Goal: Task Accomplishment & Management: Manage account settings

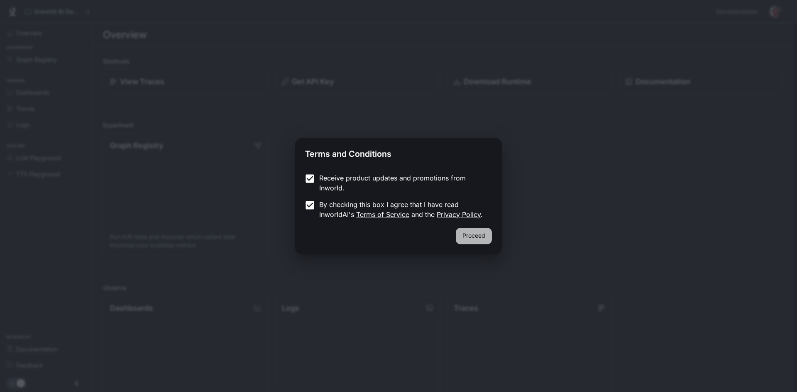
drag, startPoint x: 478, startPoint y: 237, endPoint x: 467, endPoint y: 237, distance: 10.4
click at [477, 237] on button "Proceed" at bounding box center [474, 236] width 36 height 17
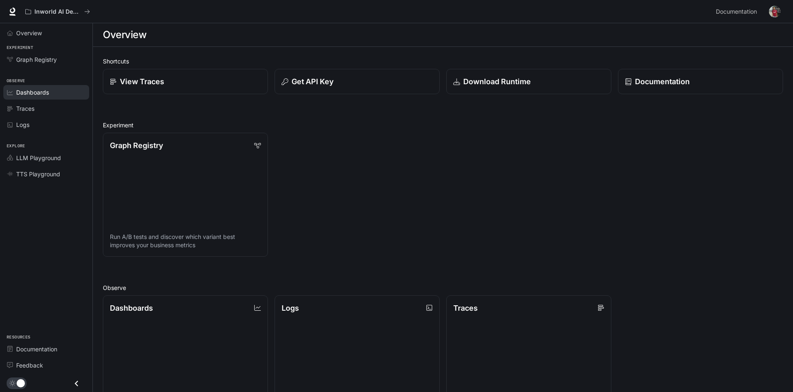
click at [37, 92] on span "Dashboards" at bounding box center [32, 92] width 33 height 9
click at [40, 95] on span "Dashboards" at bounding box center [32, 92] width 33 height 9
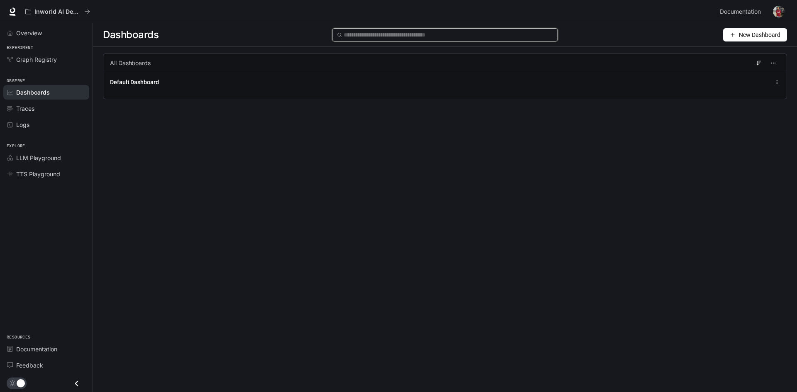
click at [364, 34] on input "text" at bounding box center [448, 34] width 209 height 9
click at [742, 32] on span "New Dashboard" at bounding box center [759, 34] width 41 height 9
click at [754, 55] on div "Create dashboard" at bounding box center [745, 52] width 69 height 9
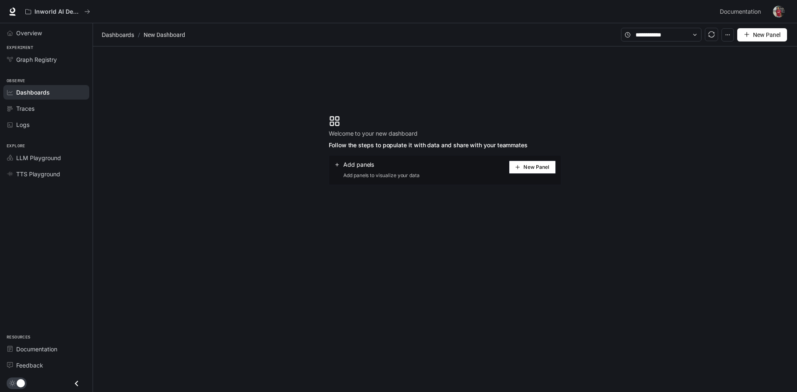
click at [519, 171] on button "New Panel" at bounding box center [532, 167] width 47 height 13
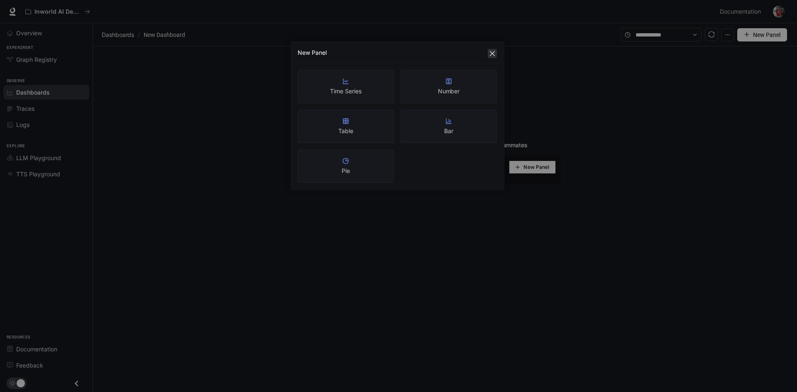
click at [494, 54] on icon "close" at bounding box center [492, 53] width 7 height 7
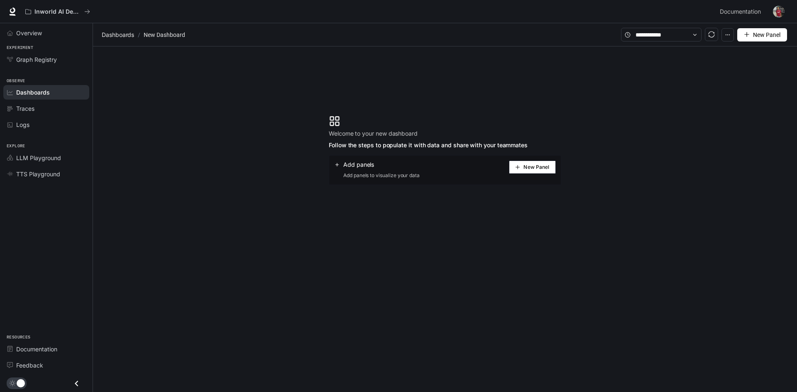
click at [282, 172] on section "Welcome to your new dashboard Follow the steps to populate it with data and sha…" at bounding box center [445, 149] width 704 height 207
click at [534, 166] on span "New Panel" at bounding box center [536, 167] width 26 height 4
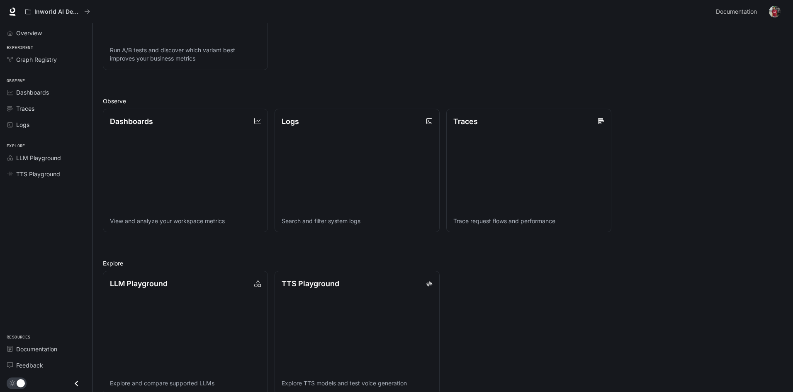
scroll to position [200, 0]
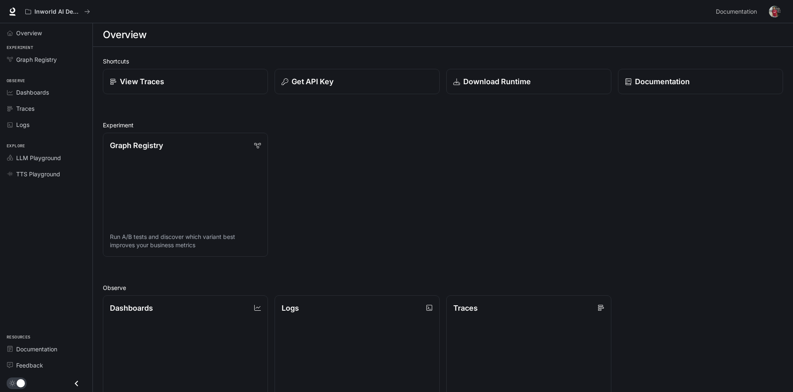
click at [774, 9] on img "button" at bounding box center [775, 12] width 12 height 12
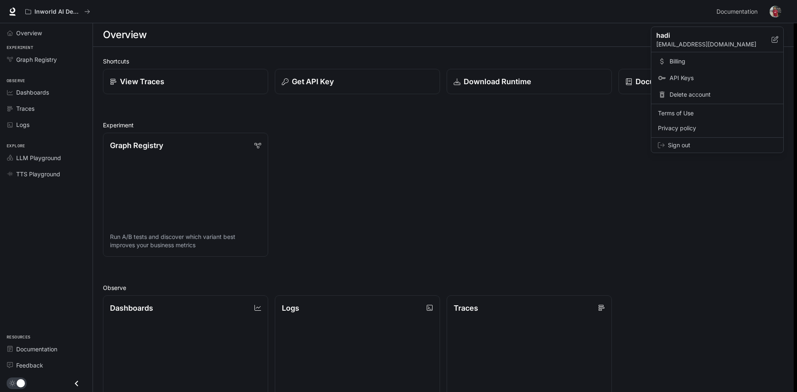
click at [352, 182] on div at bounding box center [398, 196] width 797 height 392
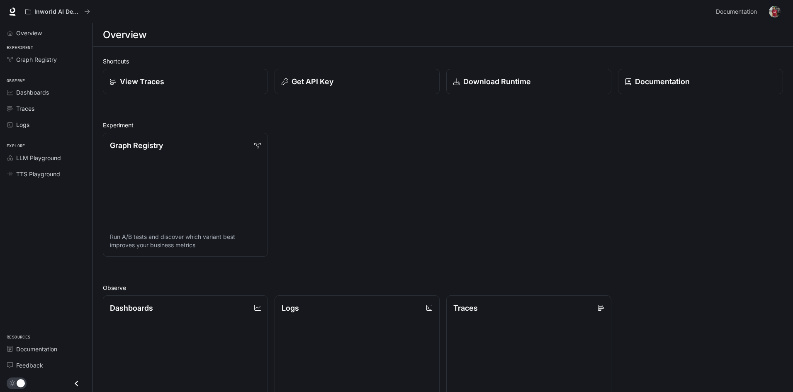
click at [779, 10] on img "button" at bounding box center [775, 12] width 12 height 12
click at [38, 90] on span "Dashboards" at bounding box center [32, 92] width 33 height 9
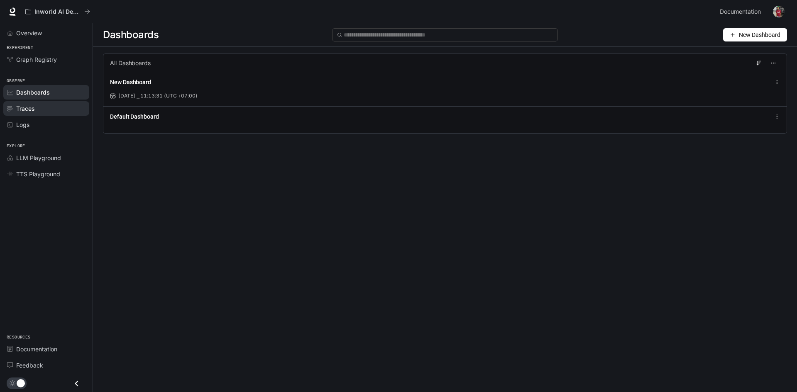
click at [44, 111] on div "Traces" at bounding box center [50, 108] width 69 height 9
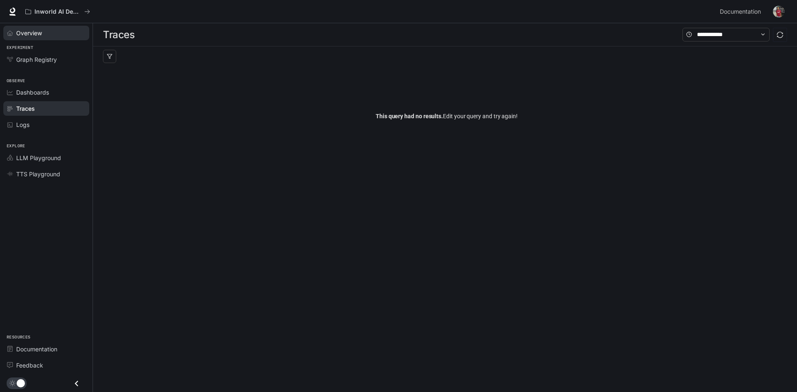
click at [30, 36] on span "Overview" at bounding box center [29, 33] width 26 height 9
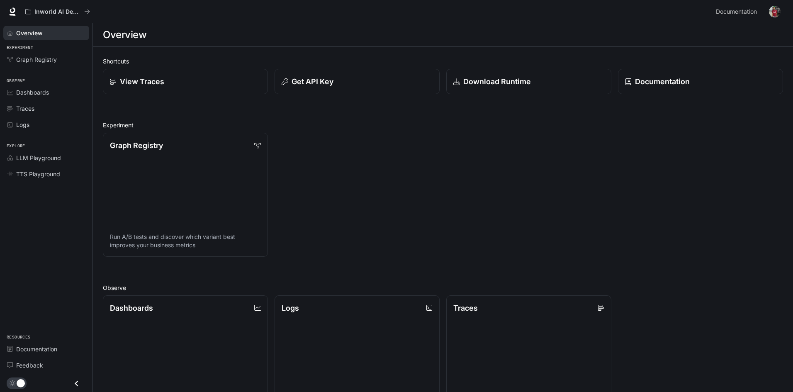
click at [30, 36] on span "Overview" at bounding box center [29, 33] width 27 height 9
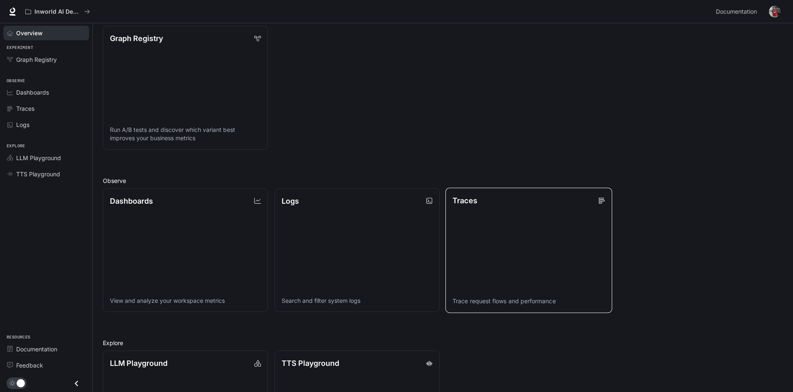
scroll to position [200, 0]
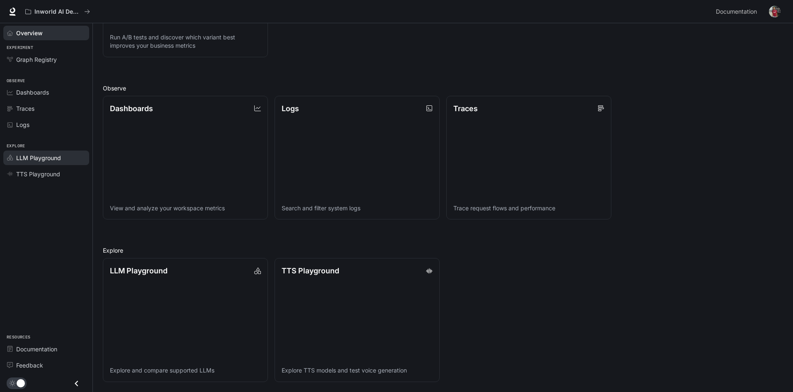
click at [73, 159] on div "LLM Playground" at bounding box center [50, 158] width 69 height 9
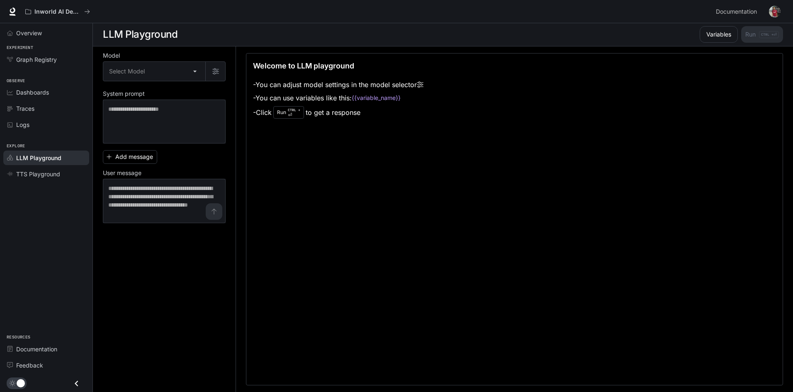
scroll to position [0, 0]
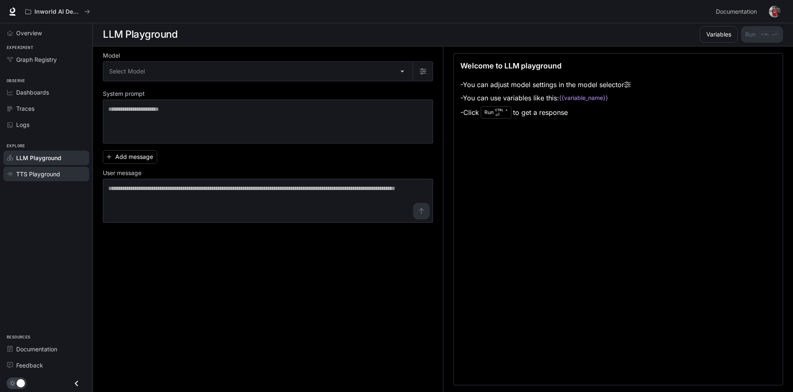
click at [64, 175] on div "TTS Playground" at bounding box center [50, 174] width 69 height 9
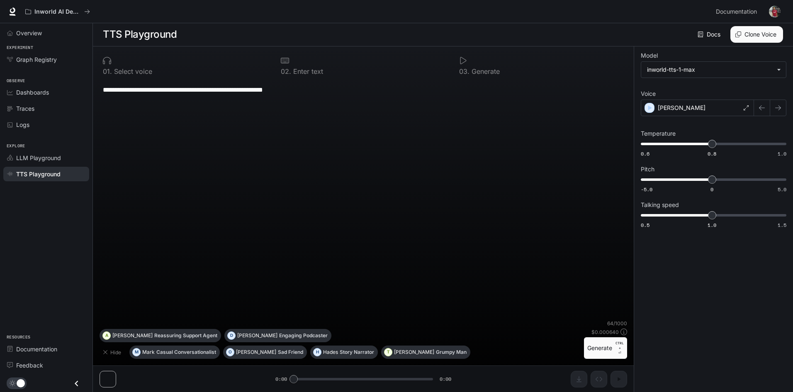
click at [220, 86] on textarea "**********" at bounding box center [363, 90] width 521 height 10
click at [324, 100] on div "**********" at bounding box center [364, 200] width 528 height 240
click at [45, 350] on span "Documentation" at bounding box center [36, 349] width 41 height 9
click at [25, 127] on span "Logs" at bounding box center [22, 124] width 13 height 9
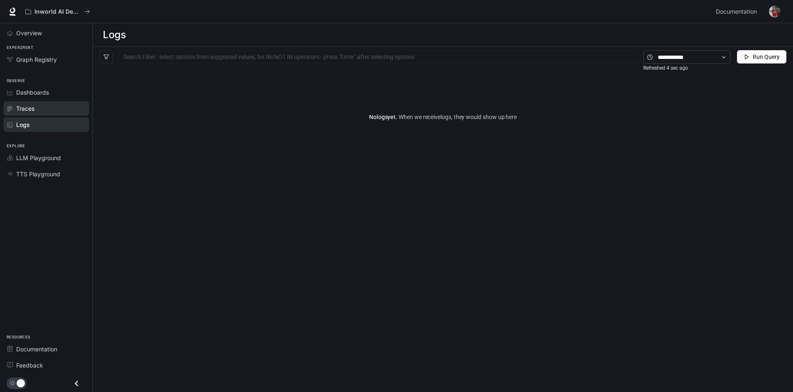
click at [23, 114] on link "Traces" at bounding box center [46, 108] width 86 height 15
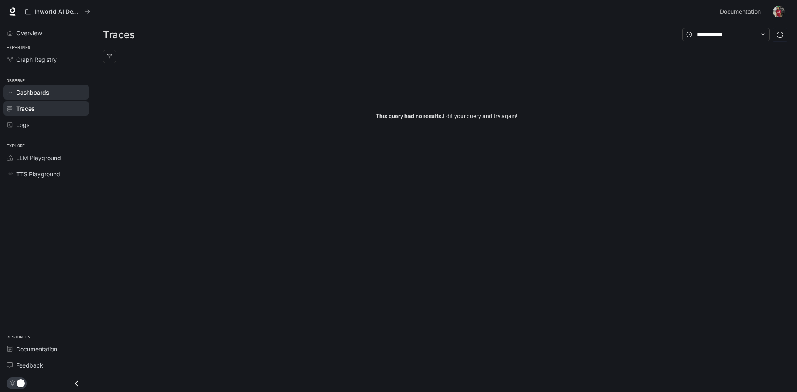
click at [24, 96] on span "Dashboards" at bounding box center [32, 92] width 33 height 9
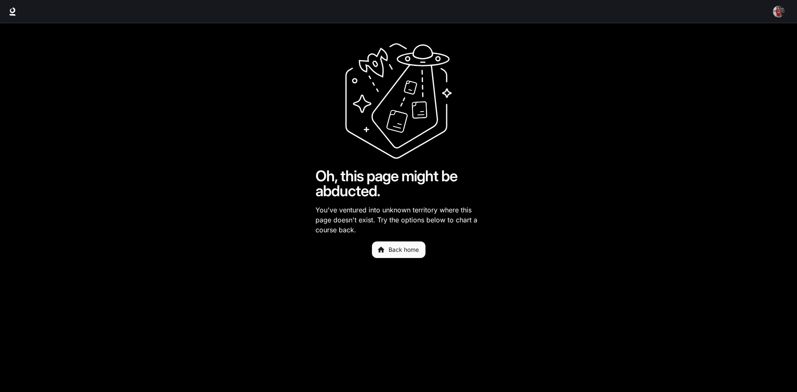
click at [398, 257] on link "Back home" at bounding box center [399, 250] width 54 height 17
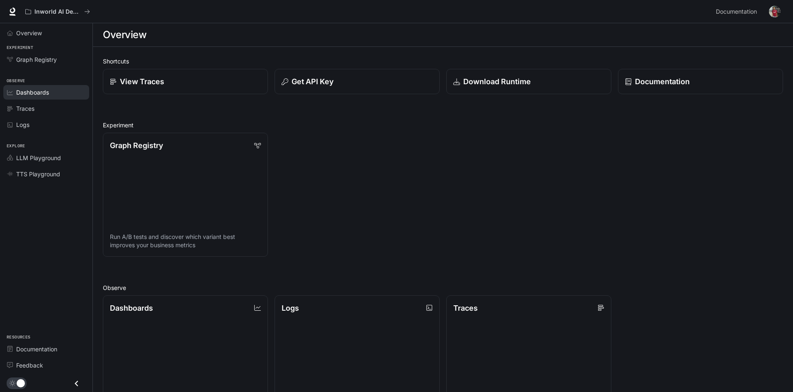
click at [51, 93] on div "Dashboards" at bounding box center [50, 92] width 69 height 9
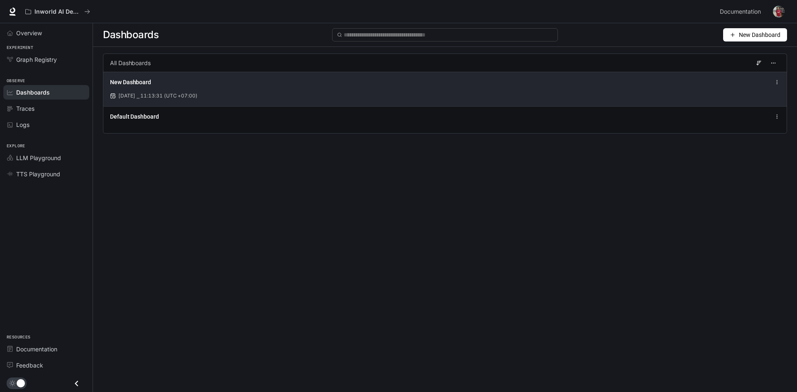
click at [231, 95] on div "[DATE] ⎯ 11:13:31 (UTC +07:00)" at bounding box center [445, 95] width 670 height 7
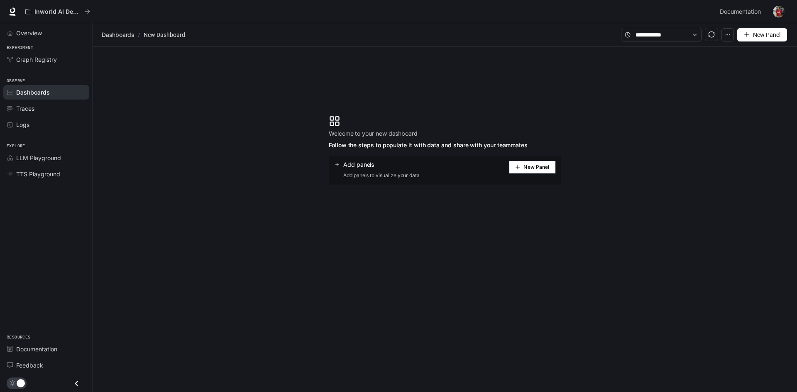
click at [544, 169] on span "New Panel" at bounding box center [536, 167] width 26 height 4
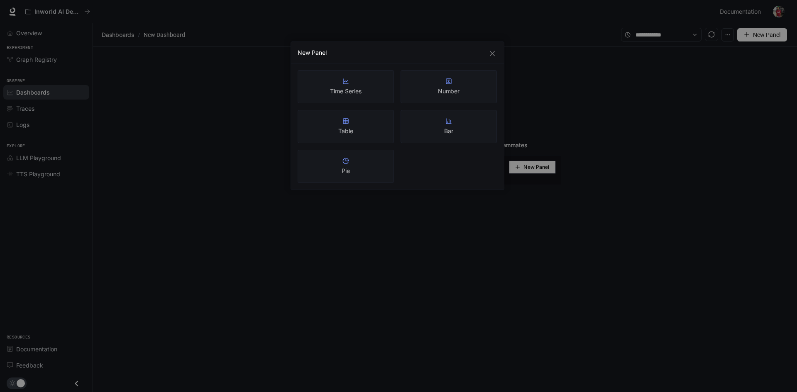
click at [459, 125] on div "Bar" at bounding box center [448, 126] width 96 height 33
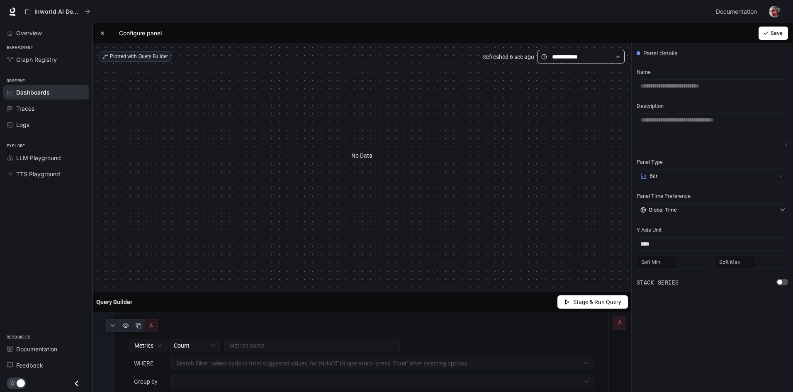
click at [617, 56] on icon at bounding box center [618, 57] width 6 height 6
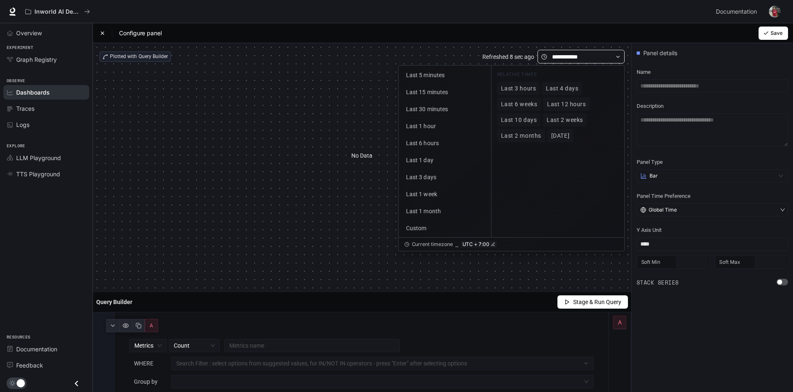
click at [617, 56] on icon at bounding box center [618, 57] width 6 height 6
click at [354, 144] on div "No Data" at bounding box center [362, 155] width 525 height 184
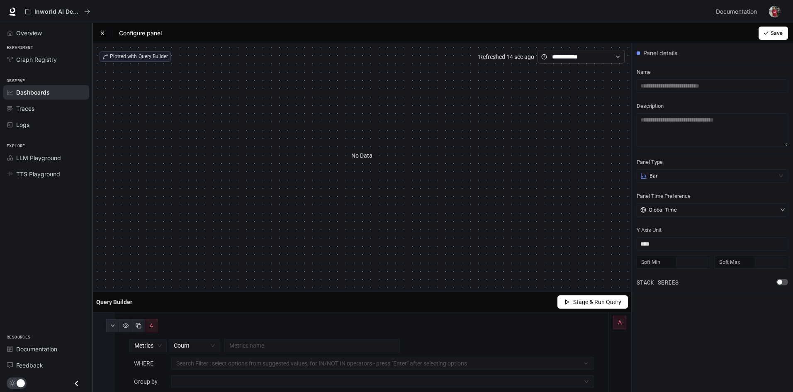
click at [102, 35] on icon at bounding box center [103, 33] width 6 height 6
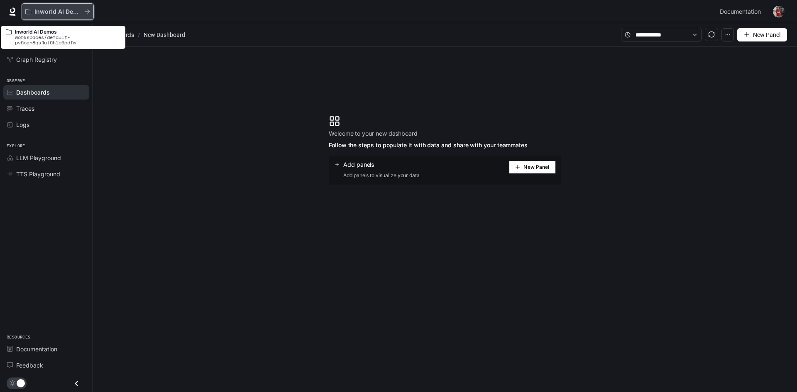
click at [90, 13] on button "Inworld AI Demos" at bounding box center [58, 11] width 72 height 17
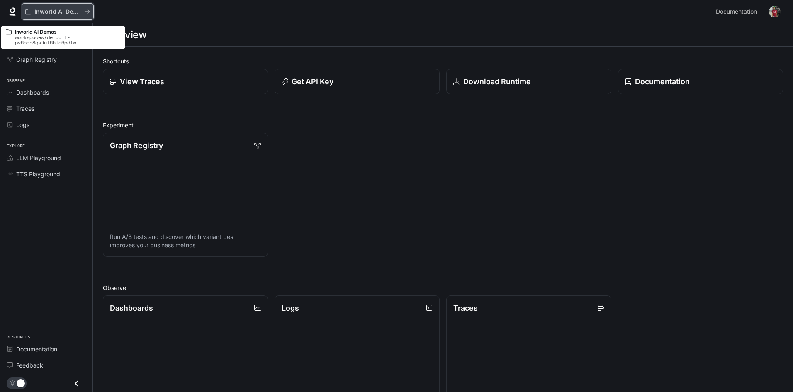
click at [46, 14] on p "Inworld AI Demos" at bounding box center [57, 11] width 46 height 7
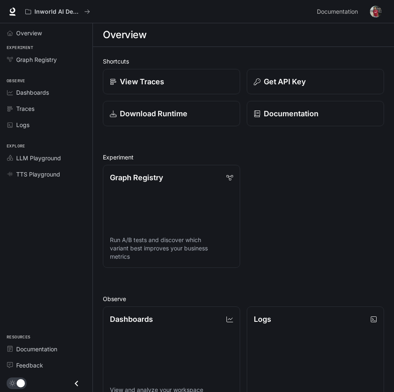
click at [376, 17] on img "button" at bounding box center [376, 12] width 12 height 12
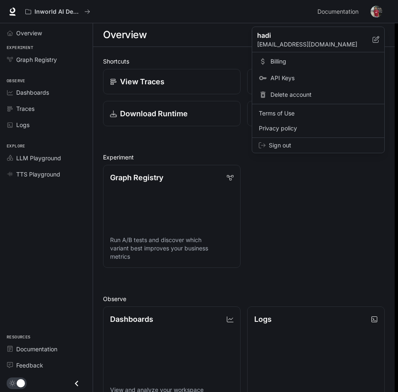
drag, startPoint x: 367, startPoint y: 194, endPoint x: 378, endPoint y: 171, distance: 25.6
click at [367, 194] on div at bounding box center [199, 196] width 398 height 392
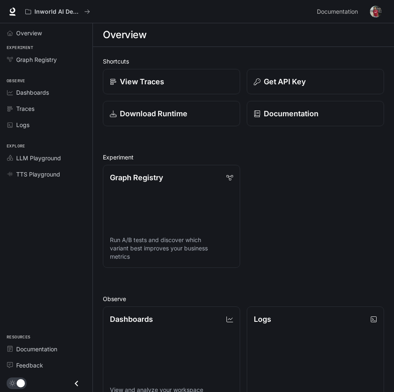
click at [378, 13] on img "button" at bounding box center [376, 12] width 12 height 12
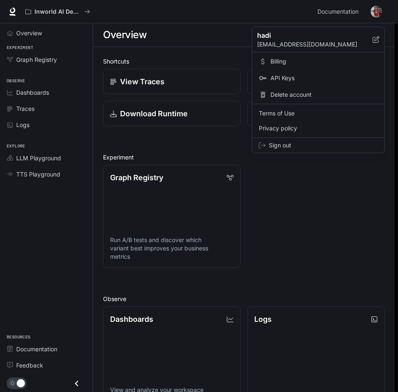
click at [349, 188] on div at bounding box center [199, 196] width 398 height 392
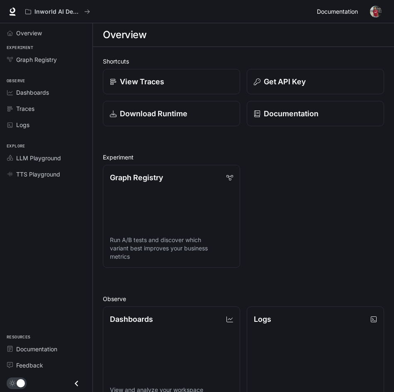
click at [357, 10] on span "Documentation" at bounding box center [337, 12] width 41 height 10
drag, startPoint x: 370, startPoint y: 12, endPoint x: 348, endPoint y: 7, distance: 22.2
drag, startPoint x: 348, startPoint y: 7, endPoint x: 54, endPoint y: 241, distance: 376.6
click at [54, 241] on div "Overview Experiment Graph Registry Observe Dashboards Traces Logs Explore LLM P…" at bounding box center [46, 207] width 93 height 369
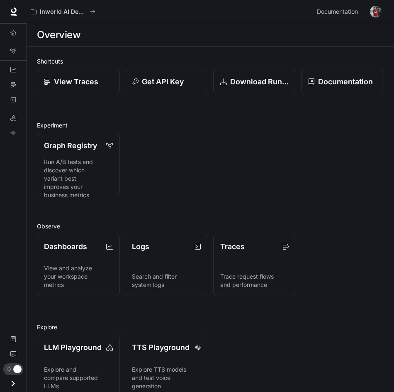
click at [23, 212] on div "Overview Graph Registry Dashboards Traces Logs LLM Playground TTS Playground Do…" at bounding box center [13, 207] width 27 height 369
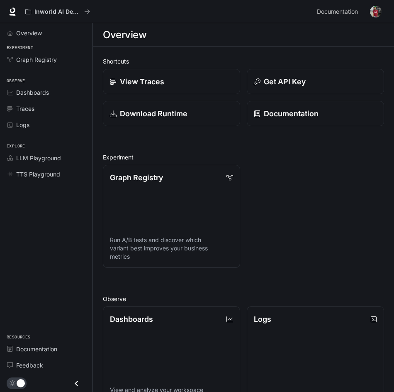
click at [376, 9] on img "button" at bounding box center [376, 12] width 12 height 12
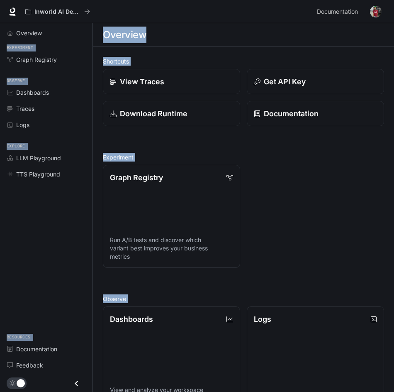
click at [376, 11] on img "button" at bounding box center [376, 12] width 12 height 12
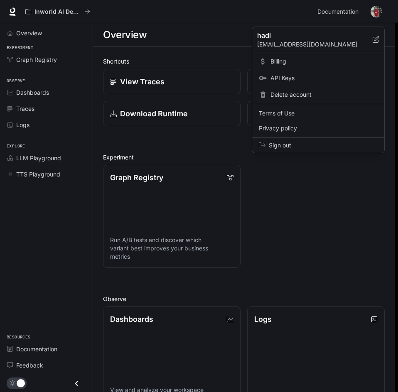
click at [353, 10] on div at bounding box center [199, 196] width 398 height 392
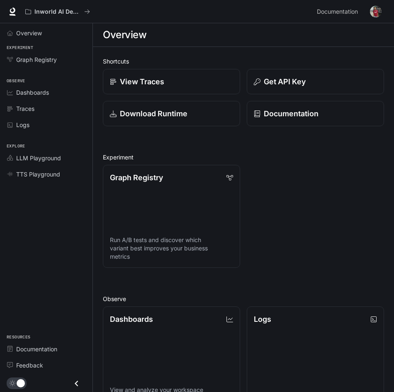
click at [369, 10] on button "button" at bounding box center [376, 11] width 17 height 17
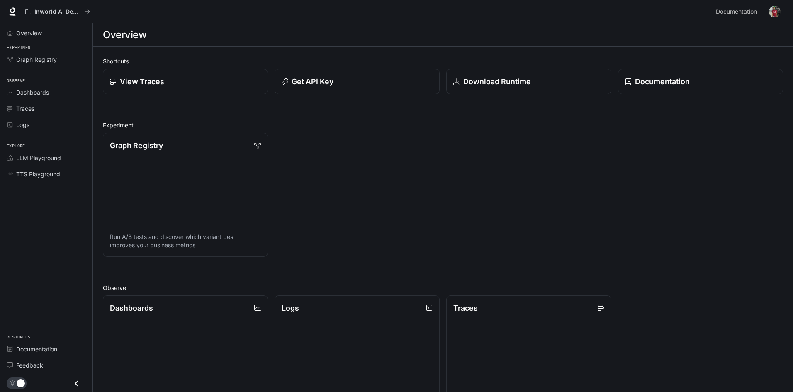
click at [394, 15] on img "button" at bounding box center [775, 12] width 12 height 12
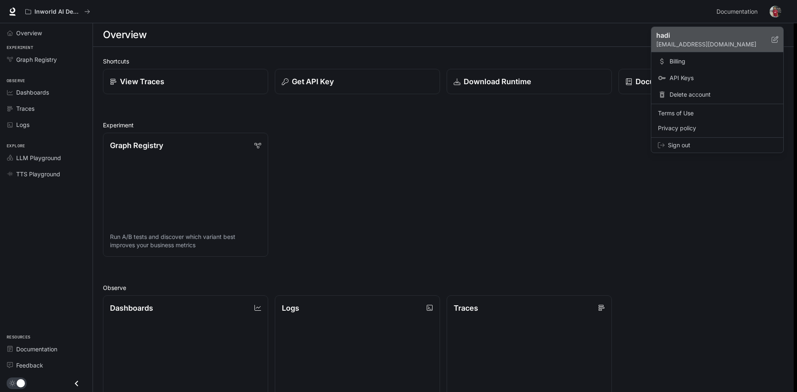
click at [394, 41] on p "[EMAIL_ADDRESS][DOMAIN_NAME]" at bounding box center [713, 44] width 115 height 8
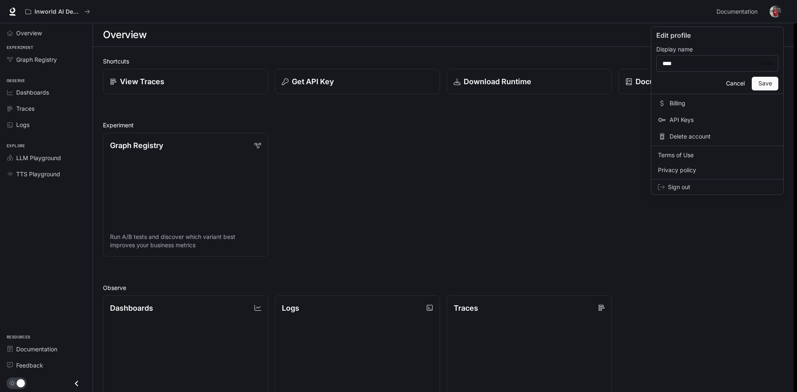
click at [394, 193] on div at bounding box center [398, 196] width 797 height 392
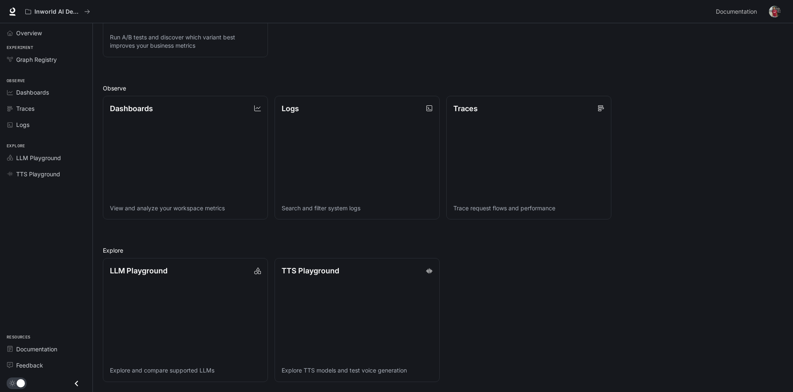
scroll to position [34, 0]
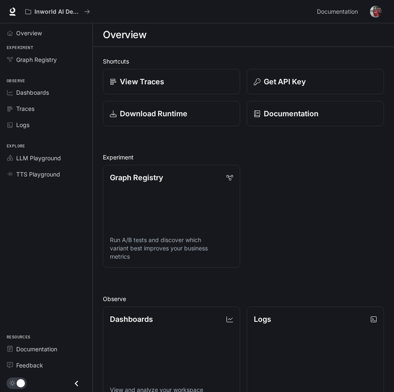
click at [73, 383] on icon "Close drawer" at bounding box center [76, 383] width 11 height 11
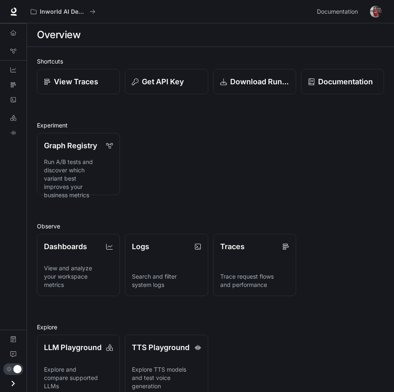
click at [10, 383] on icon "Open drawer" at bounding box center [12, 383] width 11 height 11
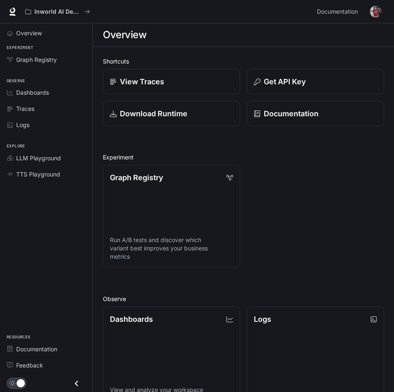
click at [373, 11] on img "button" at bounding box center [376, 12] width 12 height 12
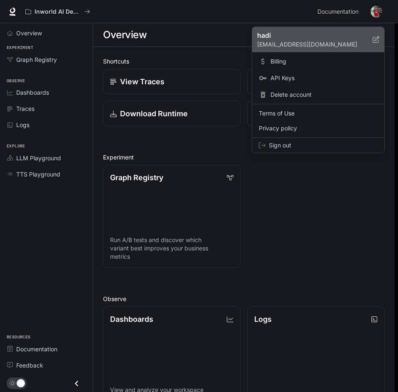
click at [330, 43] on p "hadipratikto15@gmail.com" at bounding box center [314, 44] width 115 height 8
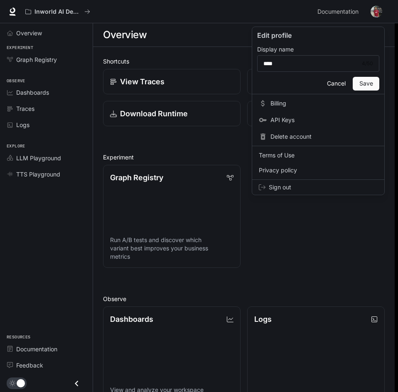
click at [369, 84] on button "Save" at bounding box center [365, 84] width 27 height 14
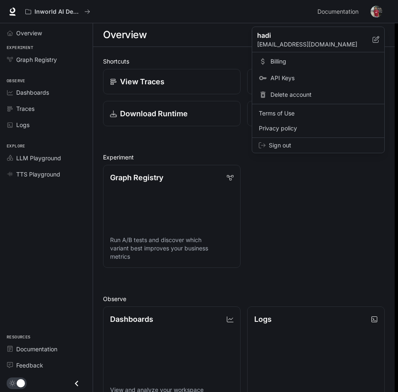
click at [288, 78] on span "API Keys" at bounding box center [323, 78] width 107 height 8
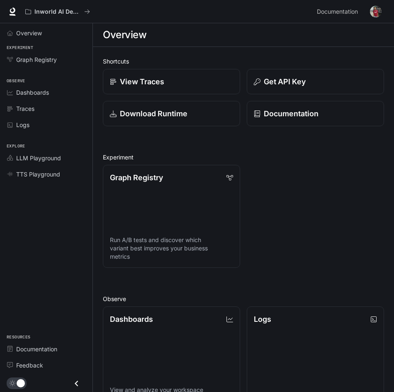
click at [376, 15] on img "button" at bounding box center [376, 12] width 12 height 12
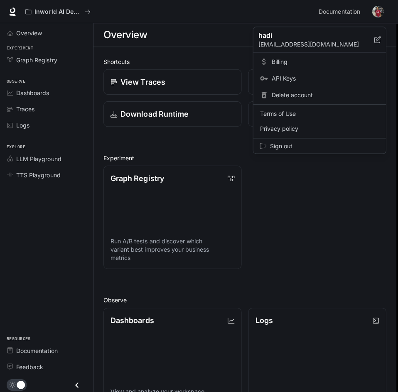
click at [376, 15] on div at bounding box center [199, 196] width 398 height 392
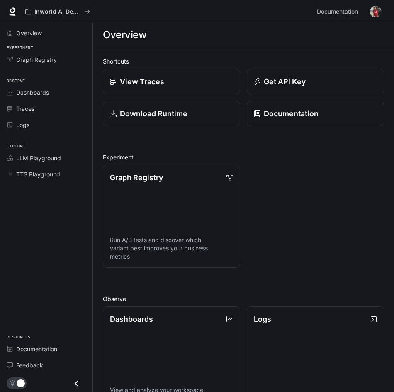
click at [374, 11] on img "button" at bounding box center [376, 12] width 12 height 12
click at [374, 10] on img "button" at bounding box center [376, 12] width 12 height 12
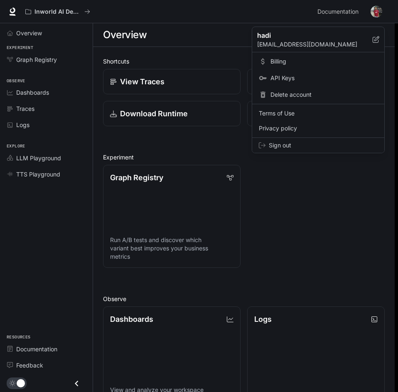
click at [300, 144] on span "Sign out" at bounding box center [323, 145] width 109 height 8
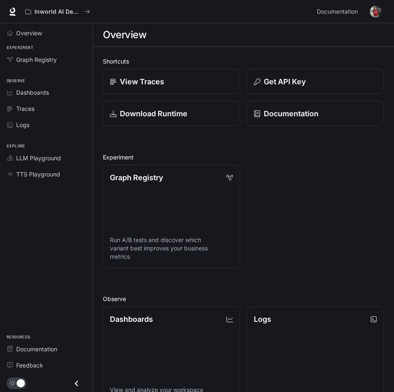
click at [378, 15] on img "button" at bounding box center [376, 12] width 12 height 12
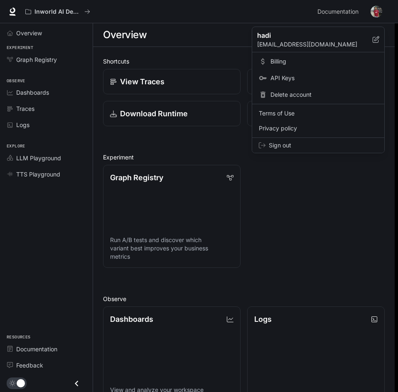
click at [296, 143] on span "Sign out" at bounding box center [323, 145] width 109 height 8
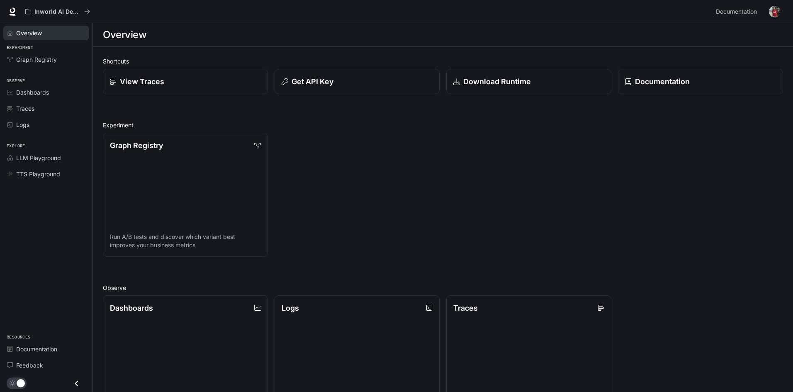
click at [41, 32] on span "Overview" at bounding box center [29, 33] width 26 height 9
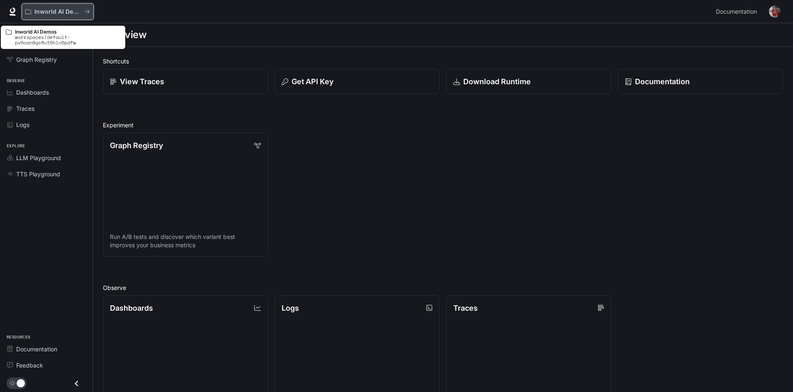
click at [55, 10] on p "Inworld AI Demos" at bounding box center [57, 11] width 46 height 7
click at [88, 13] on icon "All workspaces" at bounding box center [87, 12] width 6 height 6
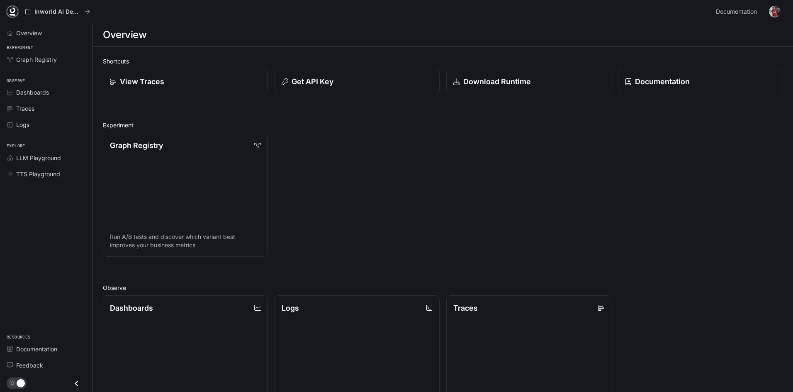
click at [12, 12] on icon at bounding box center [12, 10] width 5 height 6
click at [39, 94] on span "Dashboards" at bounding box center [32, 92] width 33 height 9
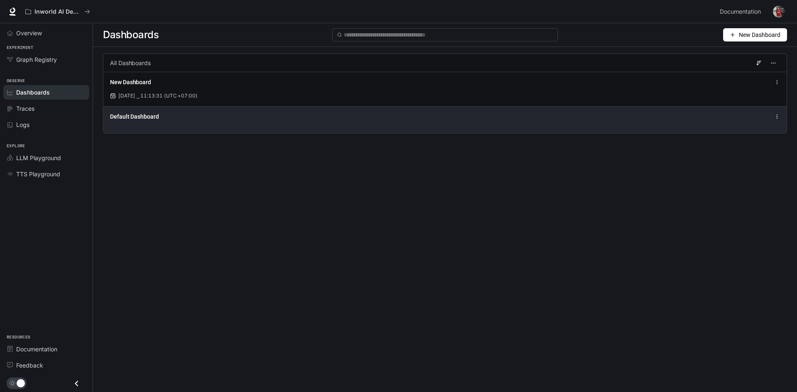
click at [708, 117] on div "Default Dashboard" at bounding box center [445, 117] width 670 height 10
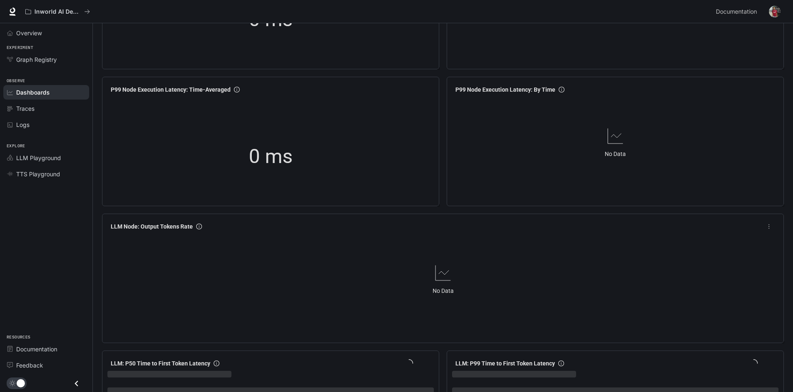
scroll to position [788, 0]
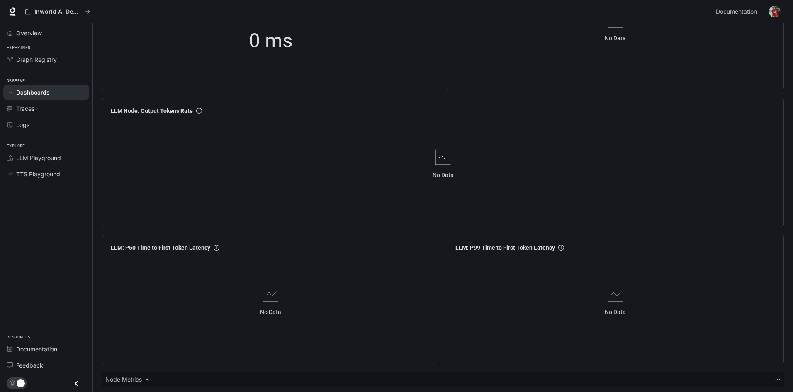
click at [271, 200] on div "No Data" at bounding box center [442, 163] width 671 height 90
